Goal: Information Seeking & Learning: Learn about a topic

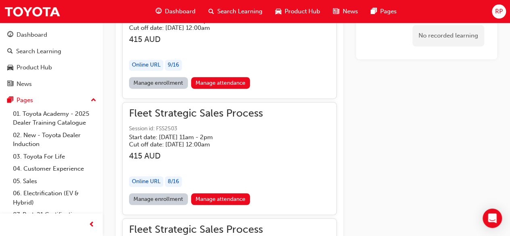
scroll to position [3434, 0]
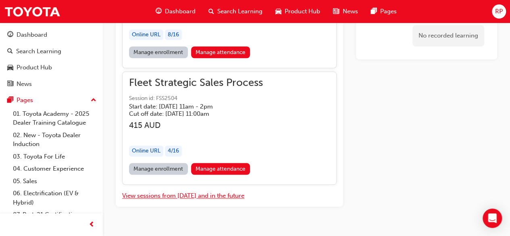
click at [170, 191] on button "View sessions from [DATE] and in the future" at bounding box center [183, 195] width 122 height 9
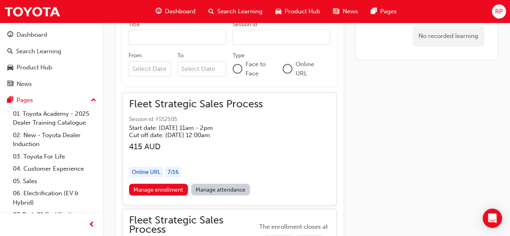
scroll to position [749, 0]
drag, startPoint x: 206, startPoint y: 127, endPoint x: 196, endPoint y: 127, distance: 10.5
click at [196, 127] on h5 "Start date: [DATE] 11am - 2pm" at bounding box center [189, 127] width 121 height 7
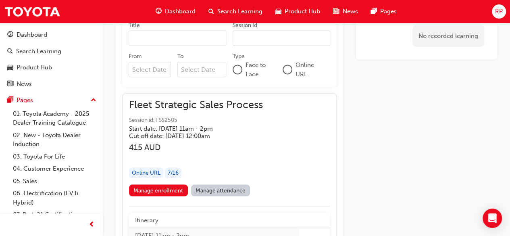
drag, startPoint x: 178, startPoint y: 118, endPoint x: 166, endPoint y: 118, distance: 12.1
click at [166, 118] on span "Session id: FSS2505" at bounding box center [196, 119] width 134 height 9
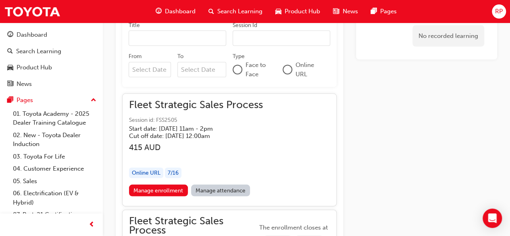
click at [165, 118] on span "Session id: FSS2505" at bounding box center [196, 119] width 134 height 9
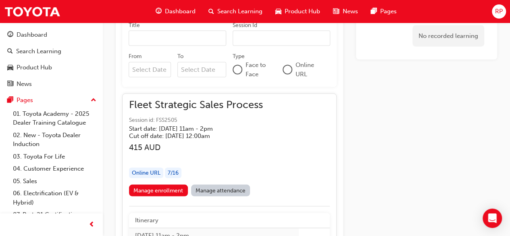
drag, startPoint x: 159, startPoint y: 117, endPoint x: 150, endPoint y: 119, distance: 9.0
click at [150, 119] on span "Session id: FSS2505" at bounding box center [196, 119] width 134 height 9
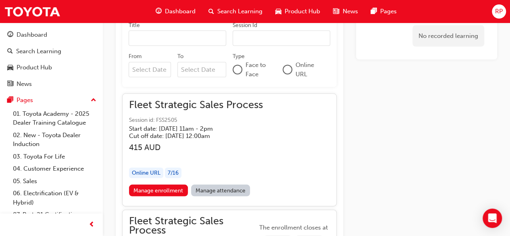
drag, startPoint x: 157, startPoint y: 117, endPoint x: 178, endPoint y: 117, distance: 21.3
click at [178, 117] on span "Session id: FSS2505" at bounding box center [196, 119] width 134 height 9
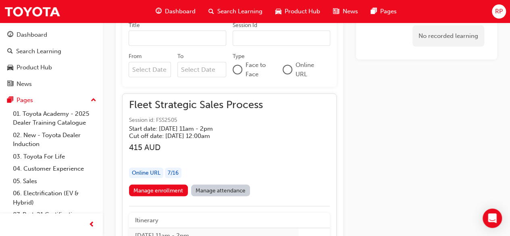
drag, startPoint x: 179, startPoint y: 117, endPoint x: 150, endPoint y: 118, distance: 29.0
click at [150, 118] on span "Session id: FSS2505" at bounding box center [196, 119] width 134 height 9
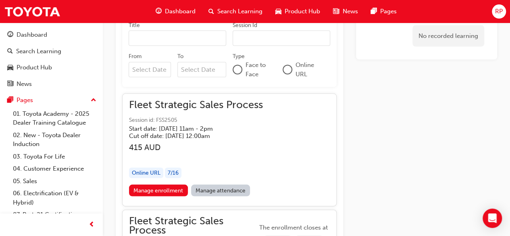
click at [158, 118] on span "Session id: FSS2505" at bounding box center [196, 119] width 134 height 9
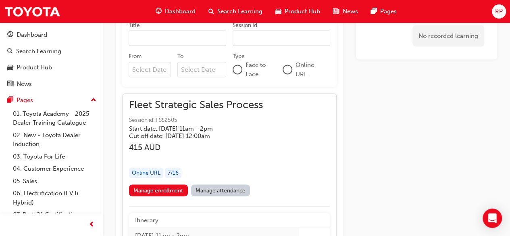
click at [155, 118] on span "Session id: FSS2505" at bounding box center [196, 119] width 134 height 9
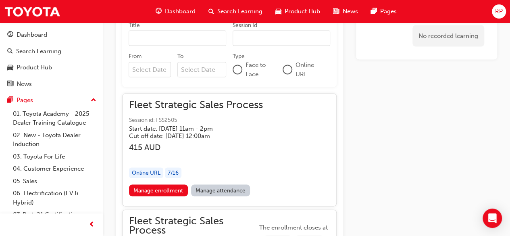
drag, startPoint x: 157, startPoint y: 118, endPoint x: 178, endPoint y: 118, distance: 21.3
click at [178, 118] on span "Session id: FSS2505" at bounding box center [196, 119] width 134 height 9
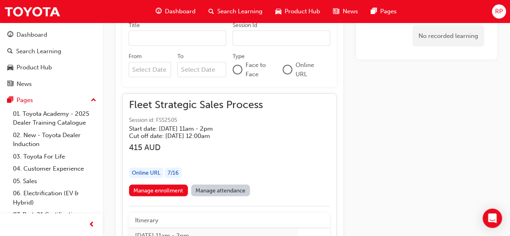
click at [178, 118] on span "Session id: FSS2505" at bounding box center [196, 119] width 134 height 9
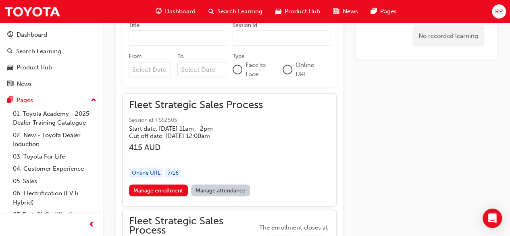
click at [190, 104] on span "Fleet Strategic Sales Process" at bounding box center [196, 104] width 134 height 9
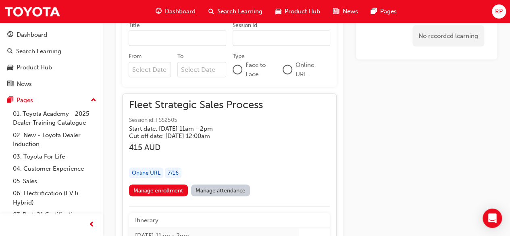
drag, startPoint x: 178, startPoint y: 119, endPoint x: 160, endPoint y: 119, distance: 18.9
click at [160, 119] on span "Session id: FSS2505" at bounding box center [196, 119] width 134 height 9
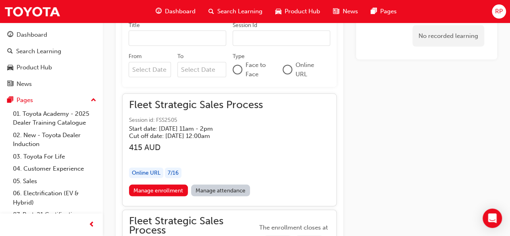
click at [160, 119] on span "Session id: FSS2505" at bounding box center [196, 119] width 134 height 9
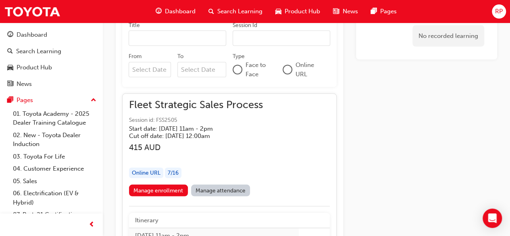
click at [225, 10] on span "Search Learning" at bounding box center [239, 11] width 45 height 9
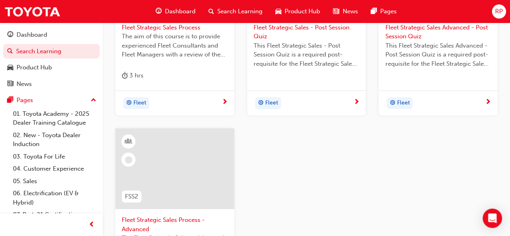
scroll to position [342, 0]
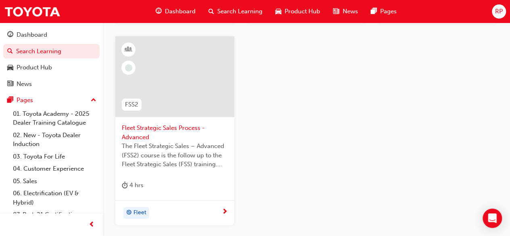
click at [138, 128] on span "Fleet Strategic Sales Process - Advanced" at bounding box center [175, 132] width 106 height 18
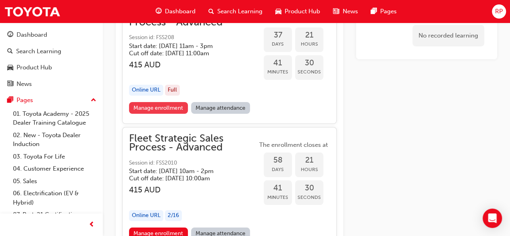
scroll to position [1532, 0]
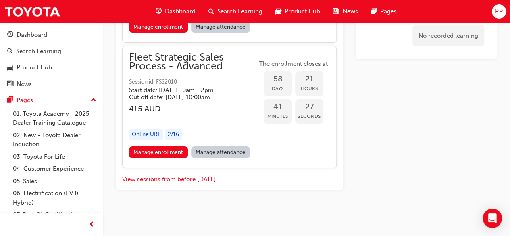
click at [156, 178] on button "View sessions from before [DATE]" at bounding box center [169, 178] width 94 height 9
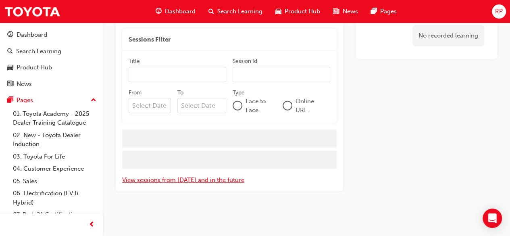
scroll to position [1241, 0]
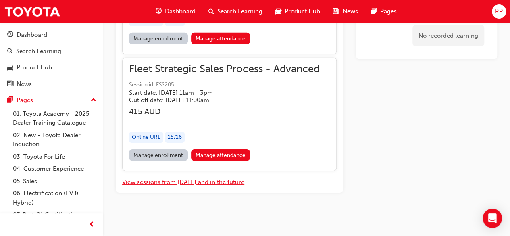
click at [185, 178] on button "View sessions from [DATE] and in the future" at bounding box center [183, 181] width 122 height 9
